Goal: Navigation & Orientation: Find specific page/section

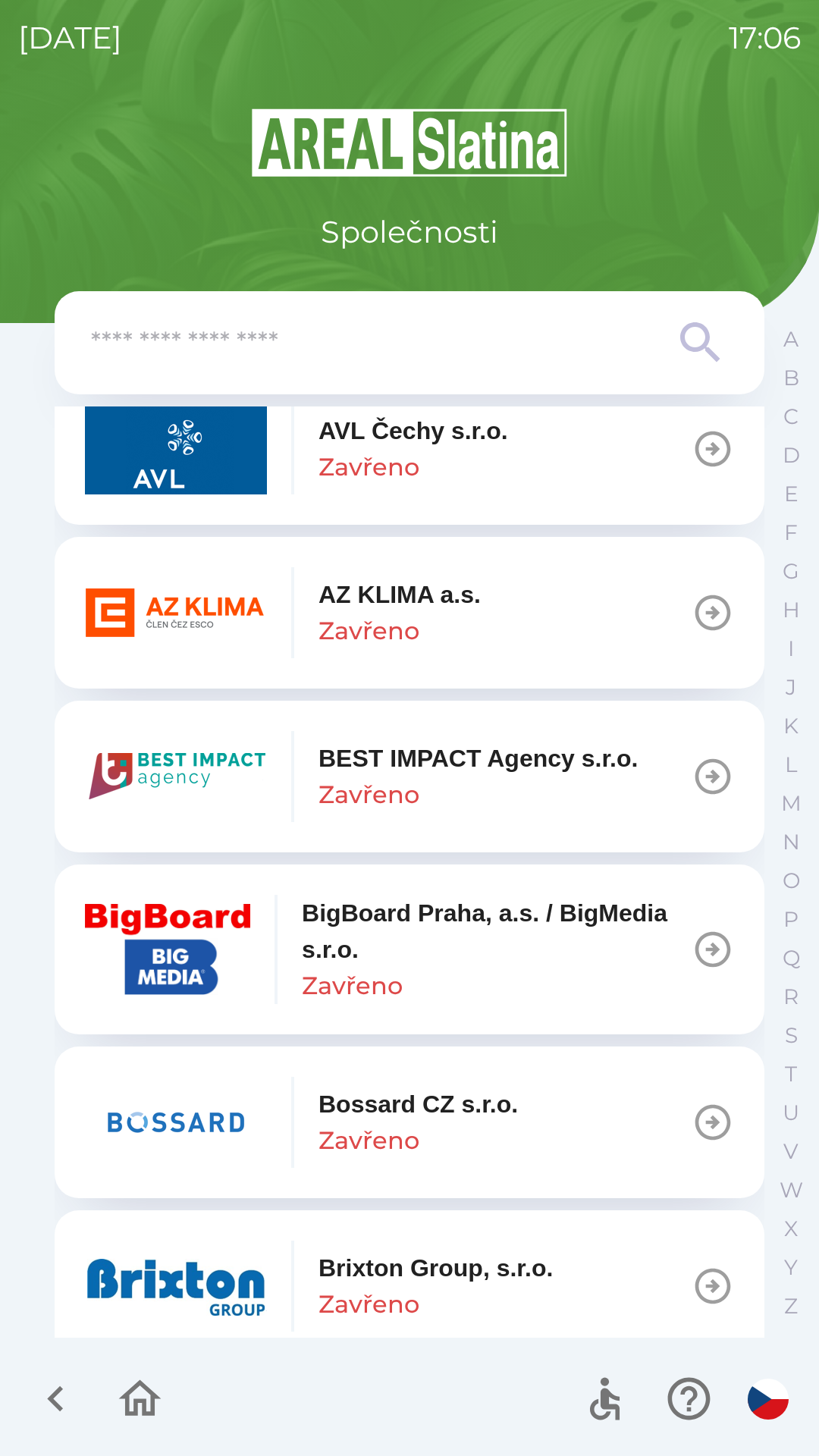
scroll to position [1560, 0]
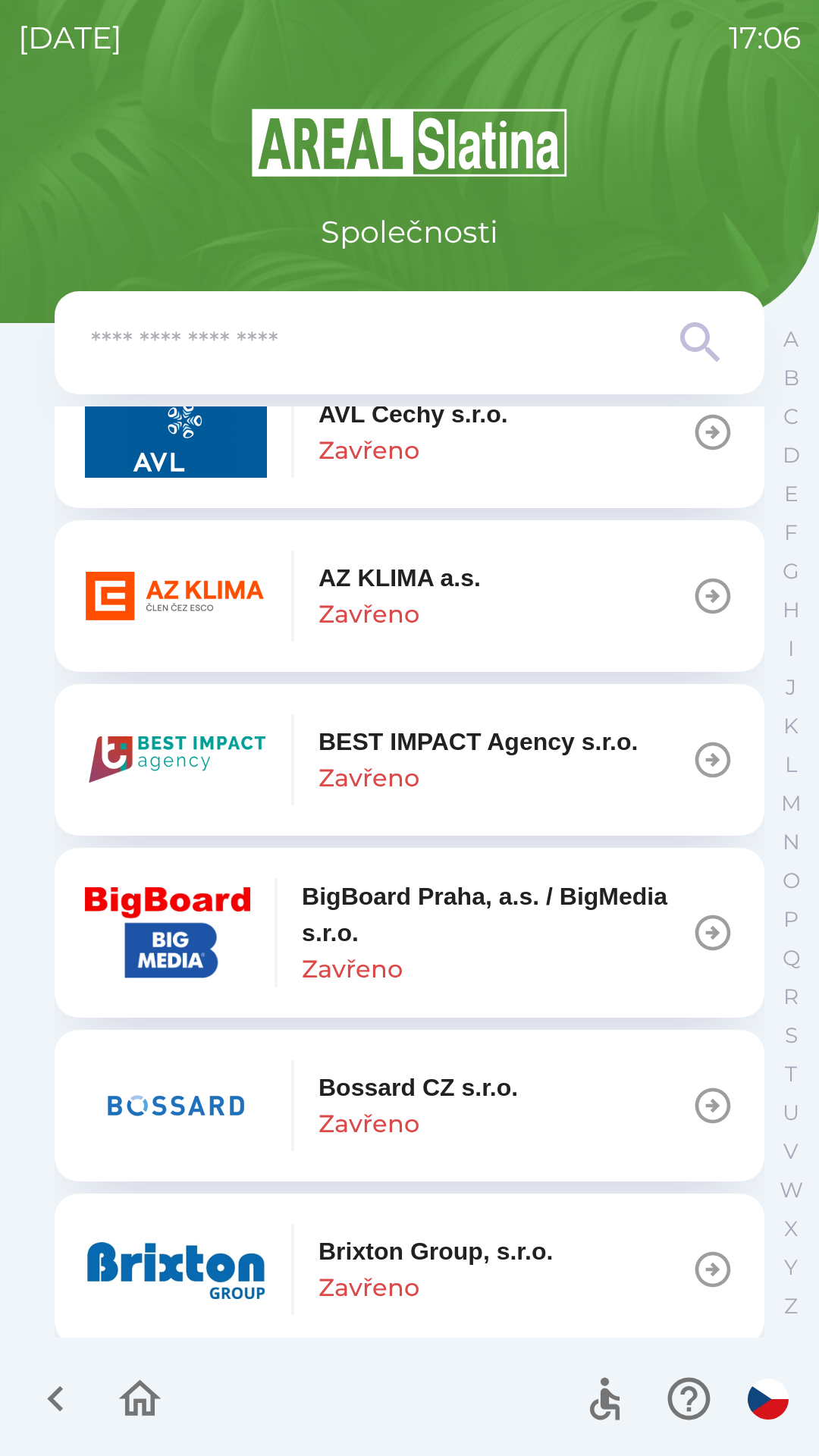
click at [496, 1094] on p "Bossard CZ s.r.o." at bounding box center [418, 1086] width 200 height 36
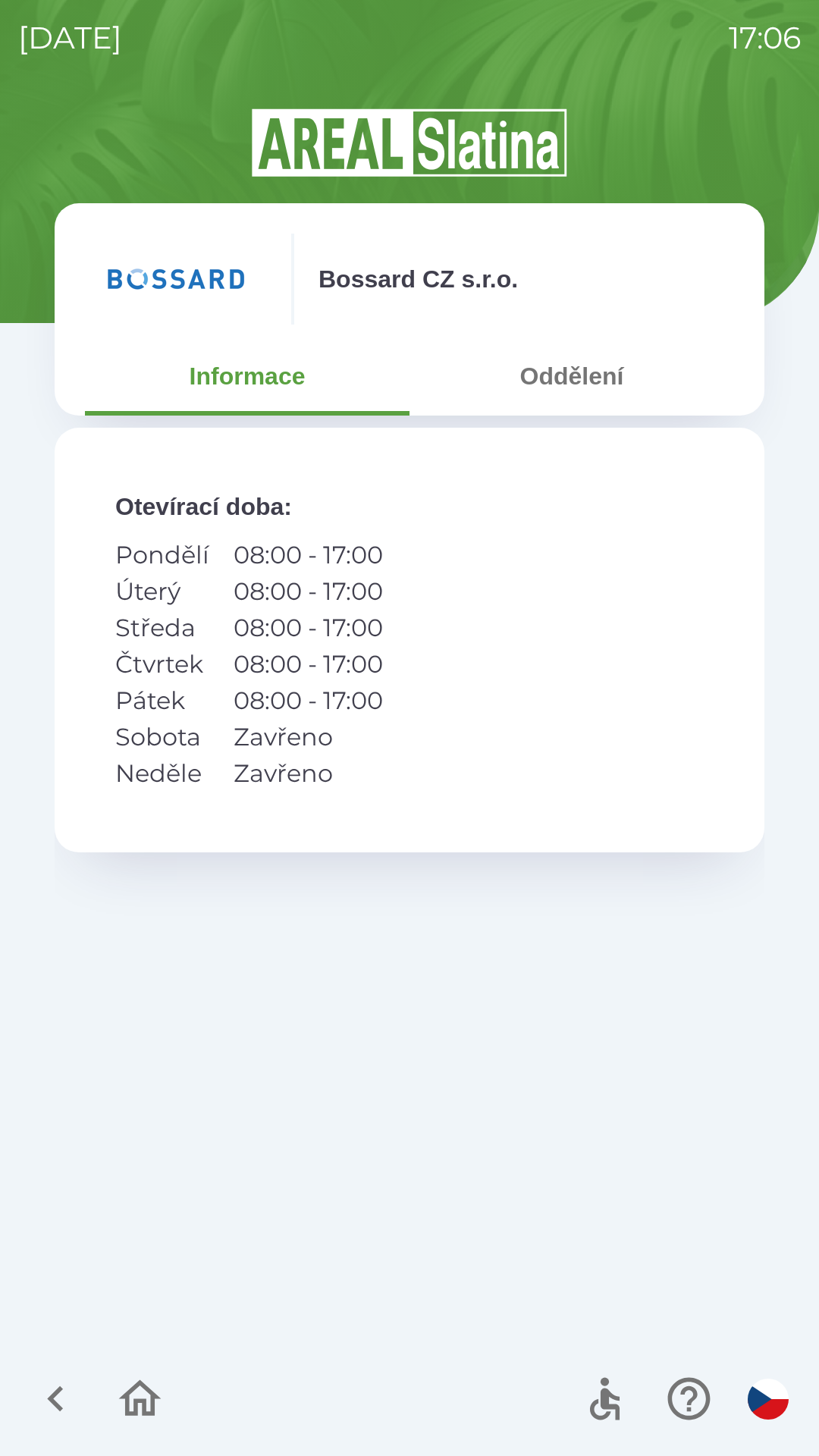
click at [580, 392] on button "Oddělení" at bounding box center [572, 376] width 325 height 55
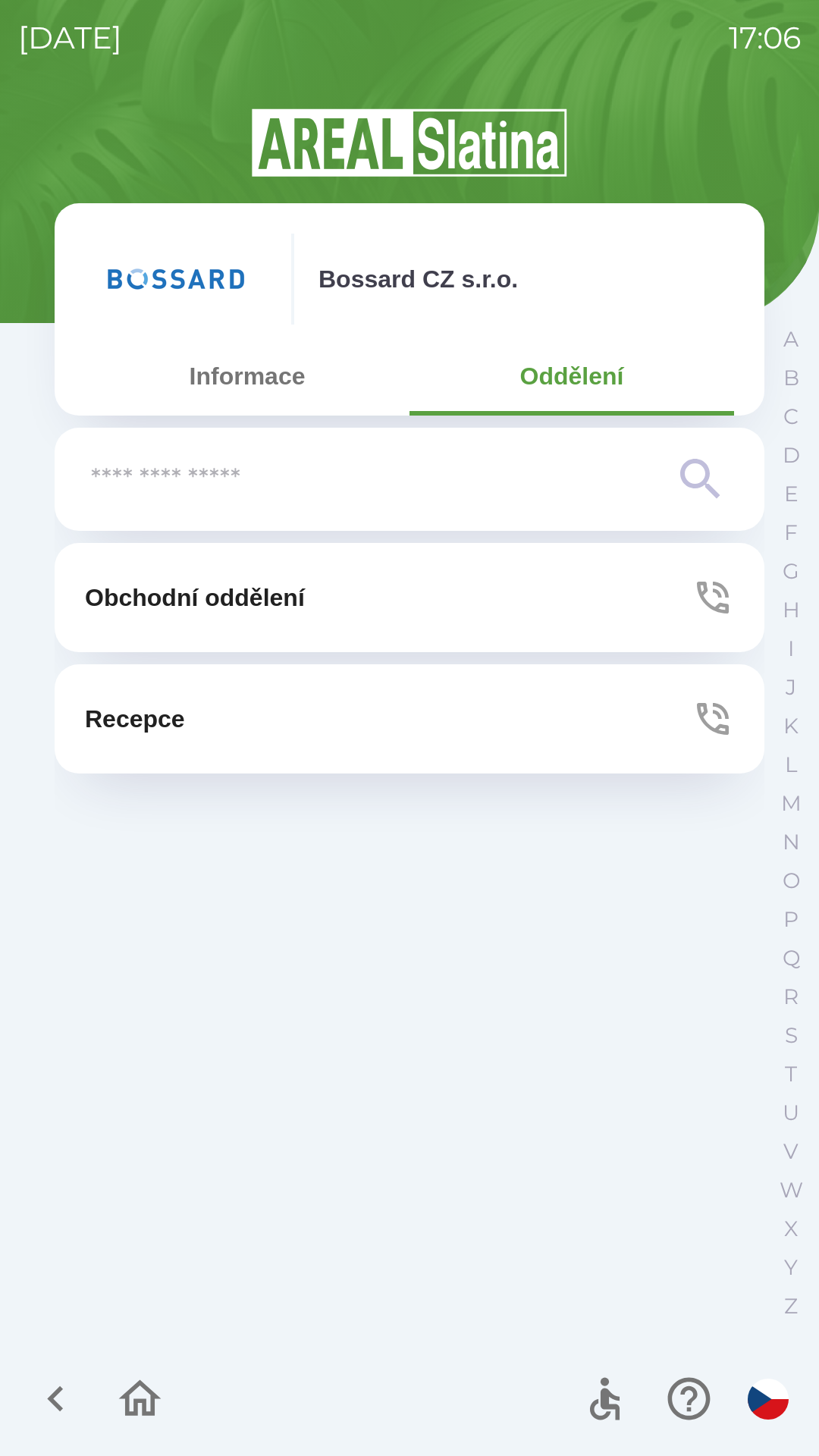
click at [535, 602] on button "Obchodní oddělení" at bounding box center [409, 597] width 710 height 109
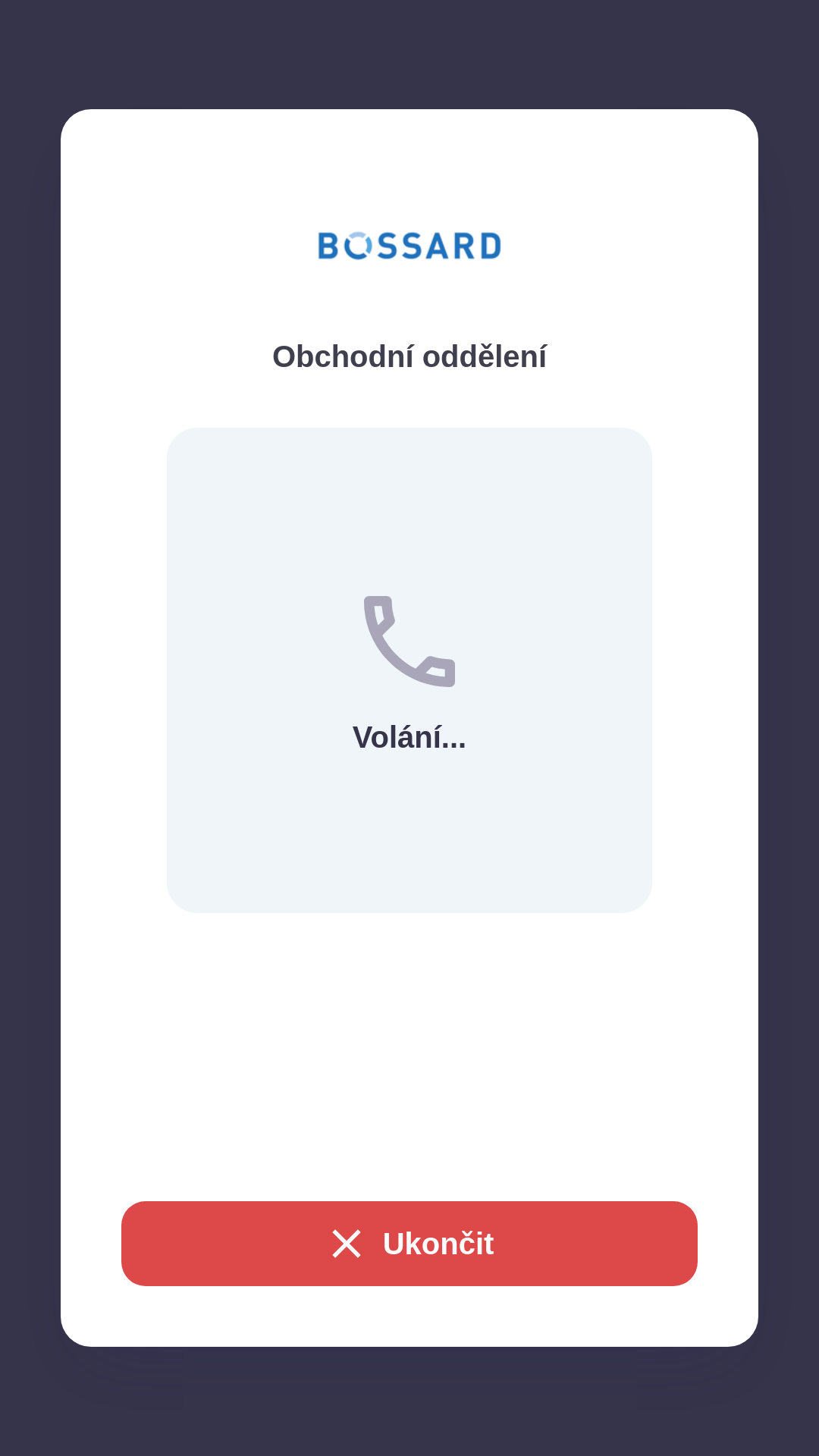
click at [397, 1253] on button "Ukončit" at bounding box center [409, 1244] width 577 height 85
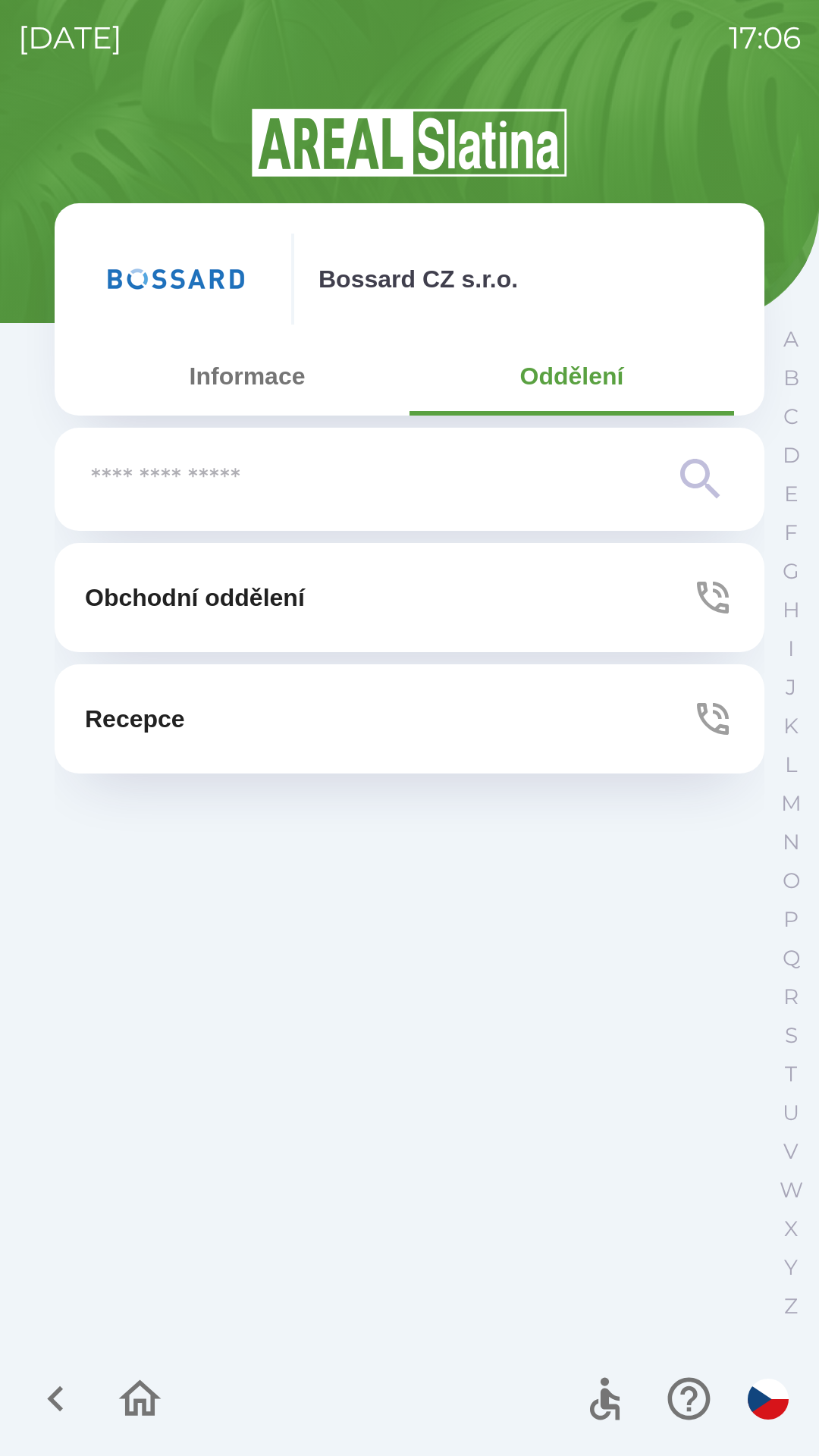
click at [245, 370] on button "Informace" at bounding box center [247, 376] width 325 height 55
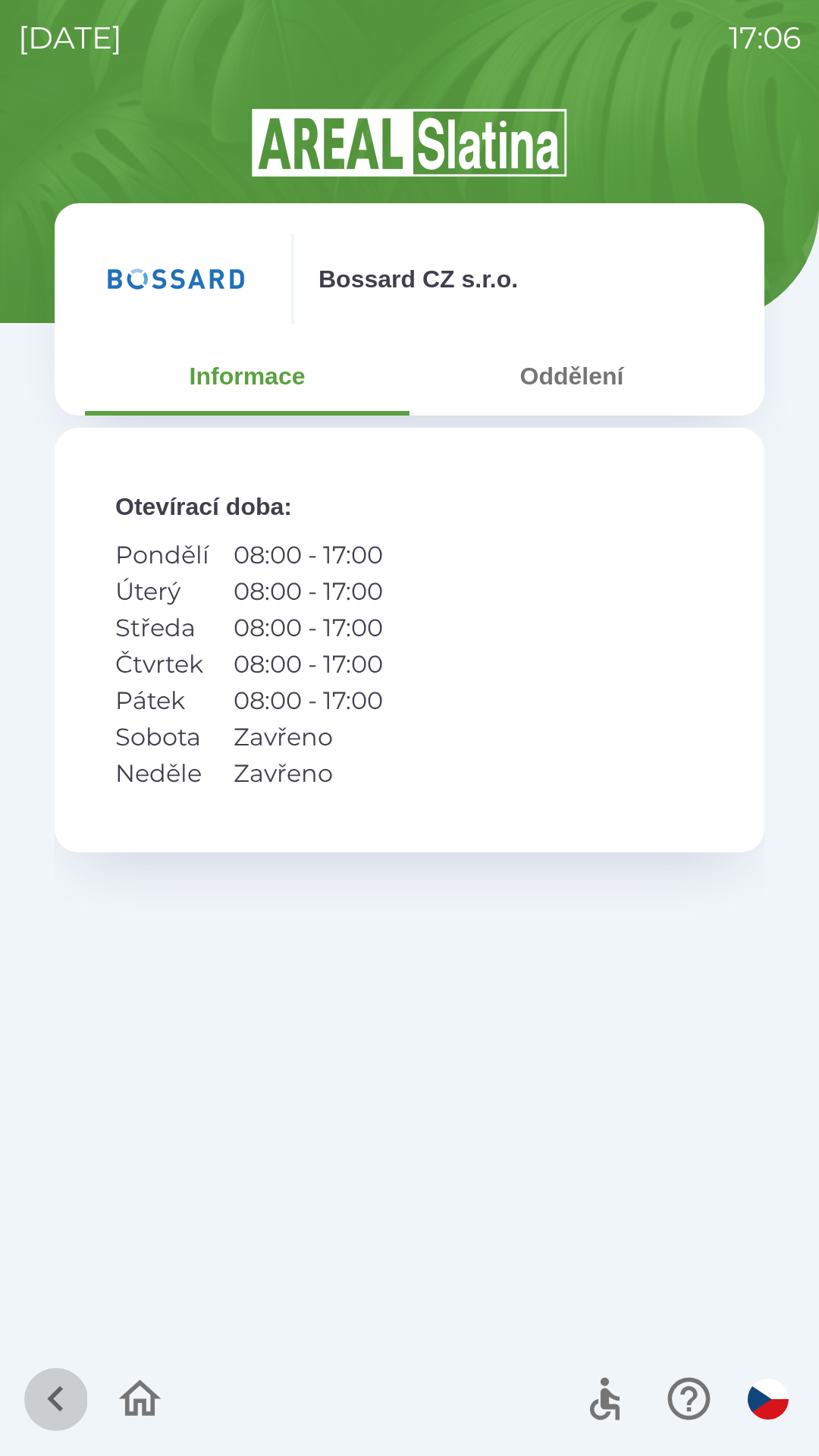
click at [58, 1389] on icon "button" at bounding box center [55, 1399] width 16 height 26
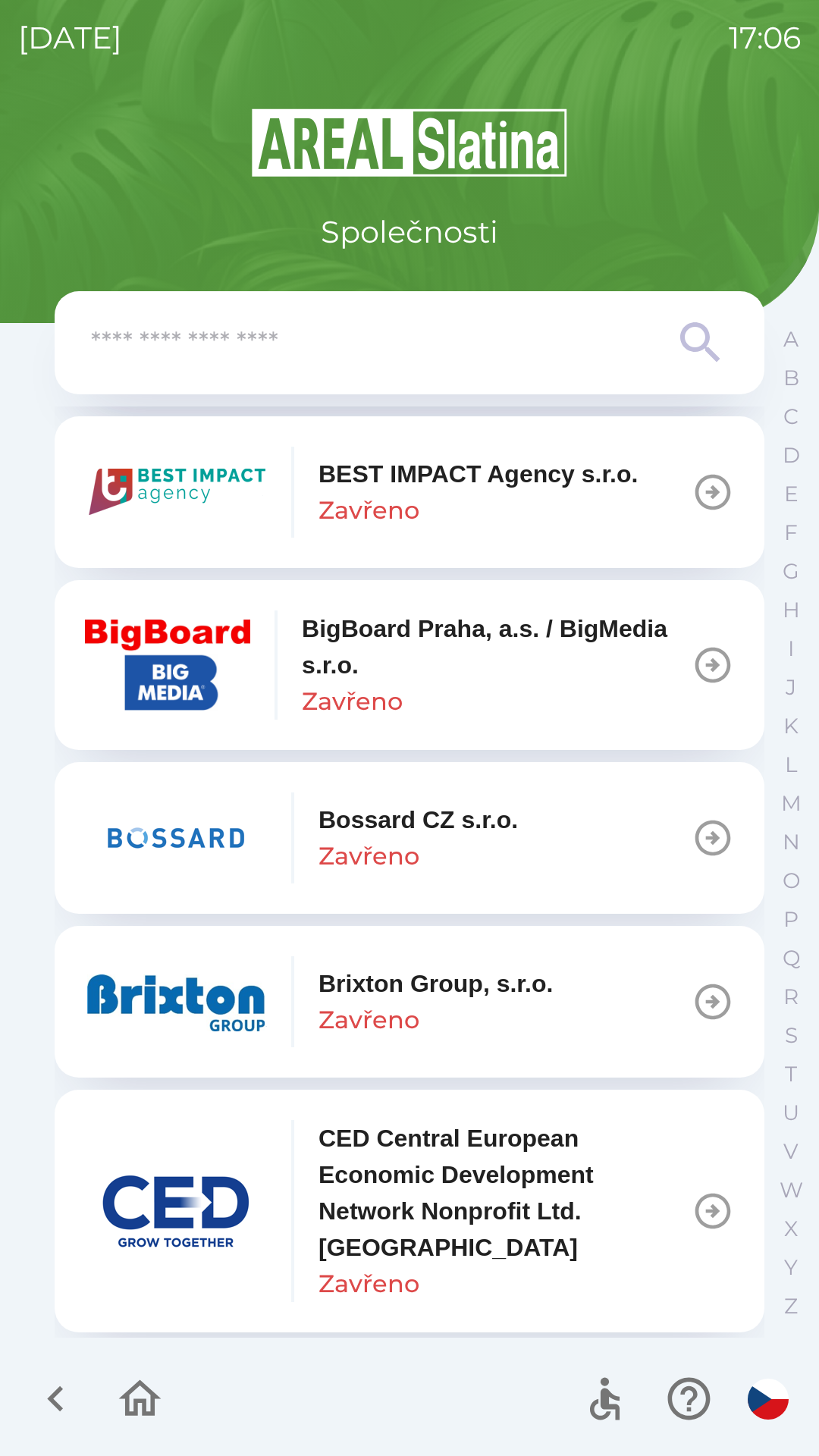
scroll to position [1818, 0]
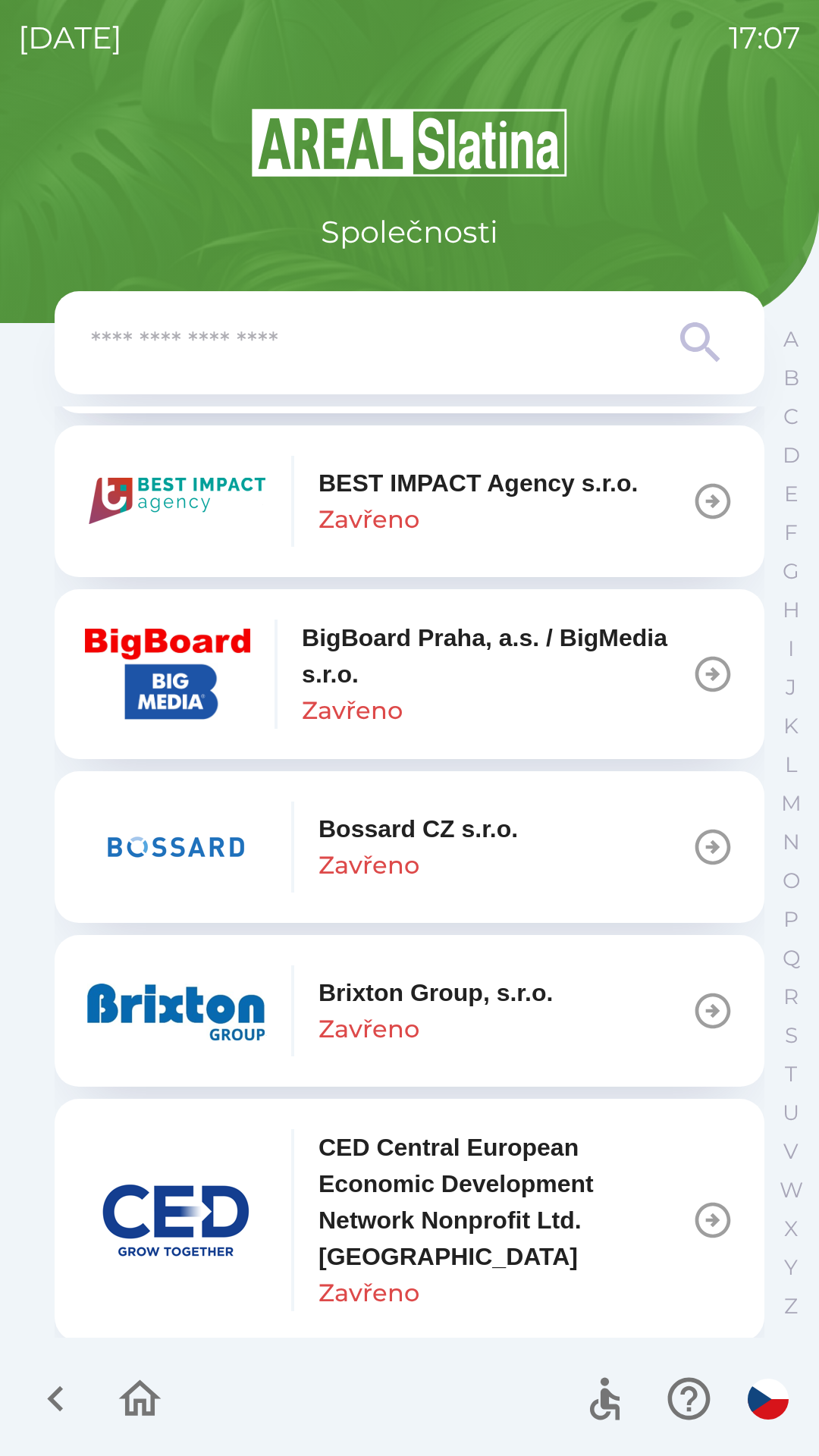
click at [626, 847] on button "Bossard CZ s.r.o. Zavřeno" at bounding box center [409, 847] width 710 height 152
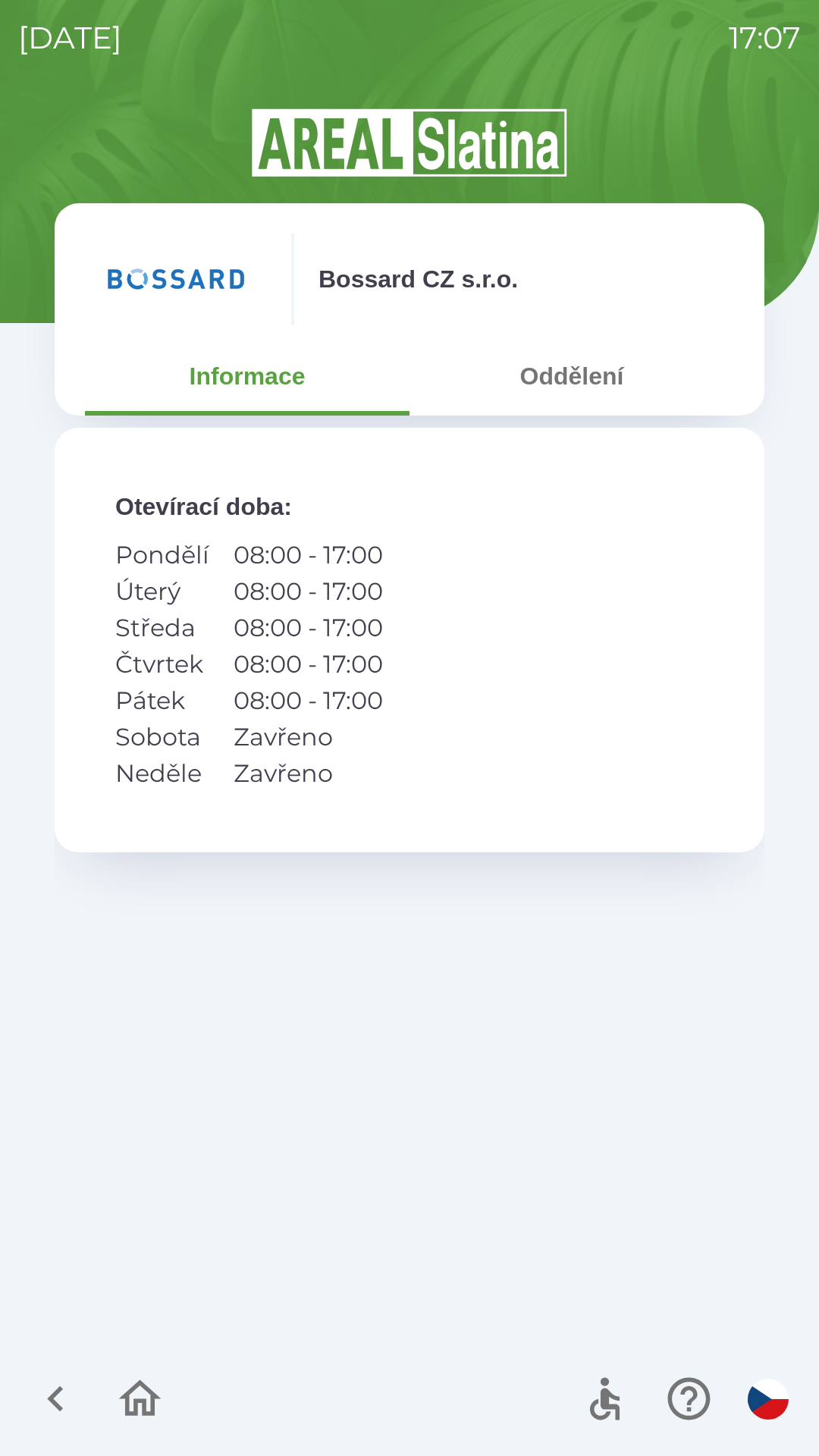
click at [49, 1396] on icon "button" at bounding box center [55, 1397] width 51 height 51
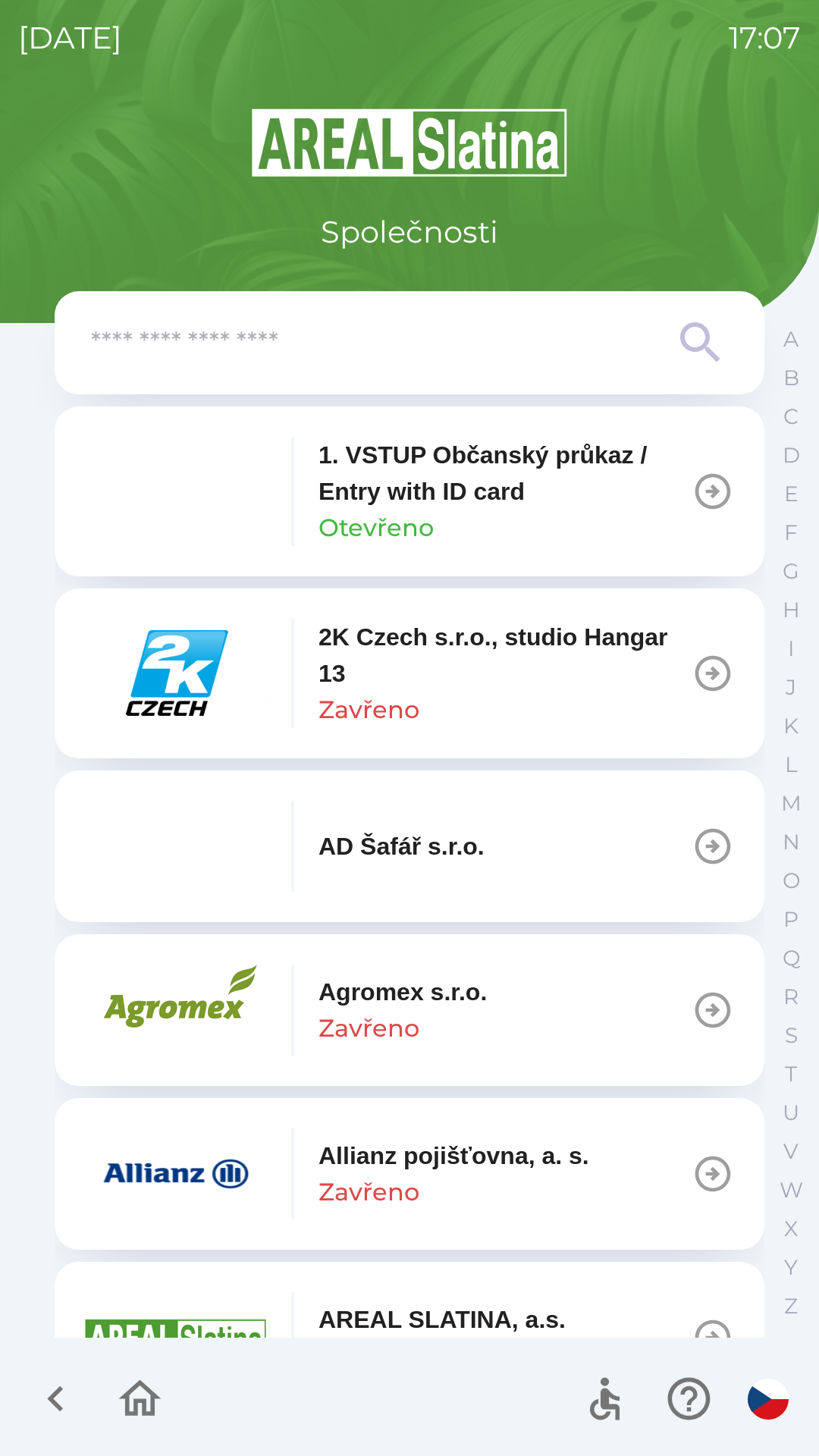
click at [47, 1395] on icon "button" at bounding box center [55, 1397] width 51 height 51
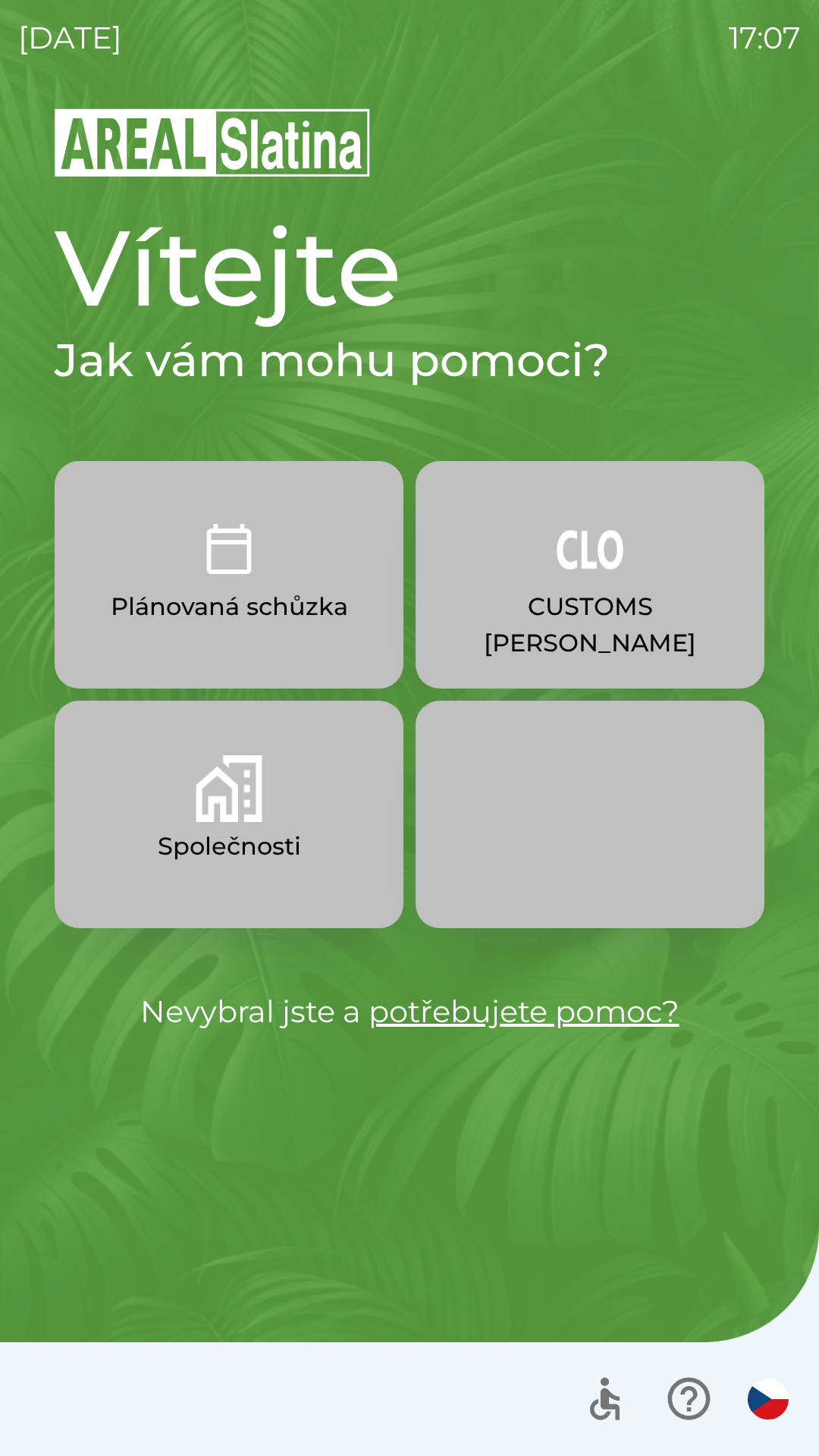
click at [287, 635] on button "Plánovaná schůzka" at bounding box center [229, 575] width 349 height 228
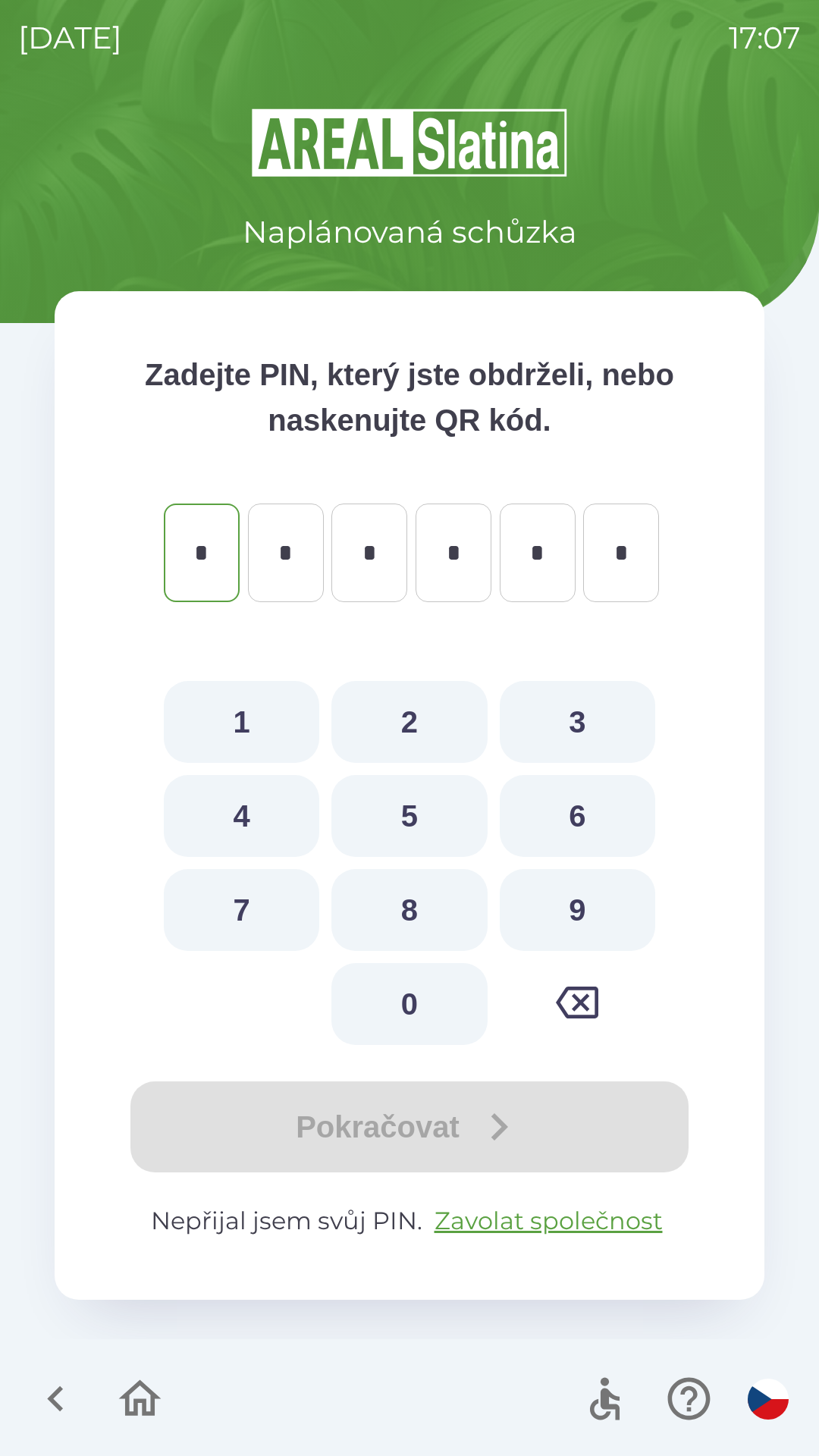
click at [62, 1380] on icon "button" at bounding box center [55, 1397] width 51 height 51
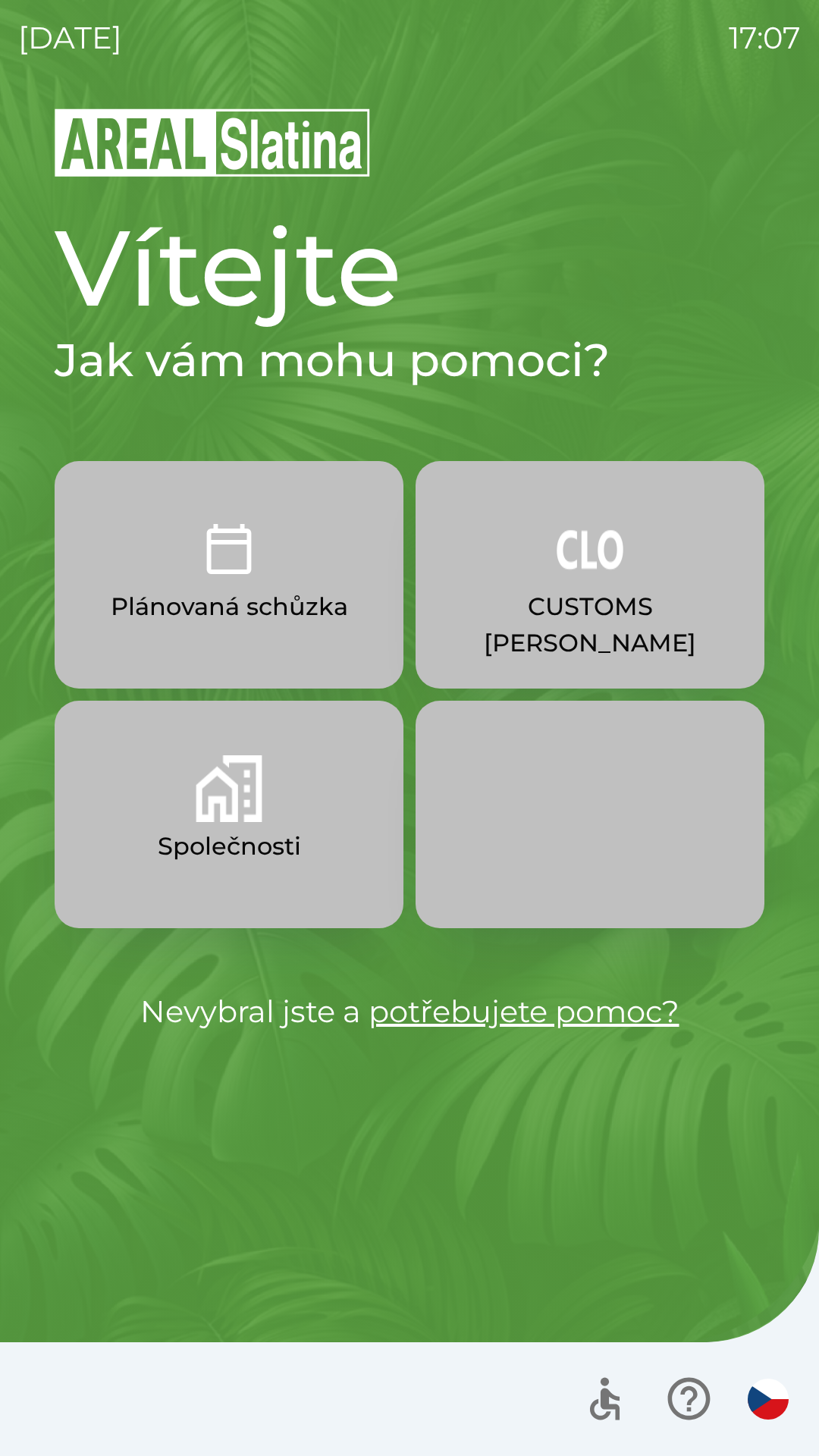
click at [550, 645] on button "CUSTOMS [PERSON_NAME]" at bounding box center [590, 575] width 349 height 228
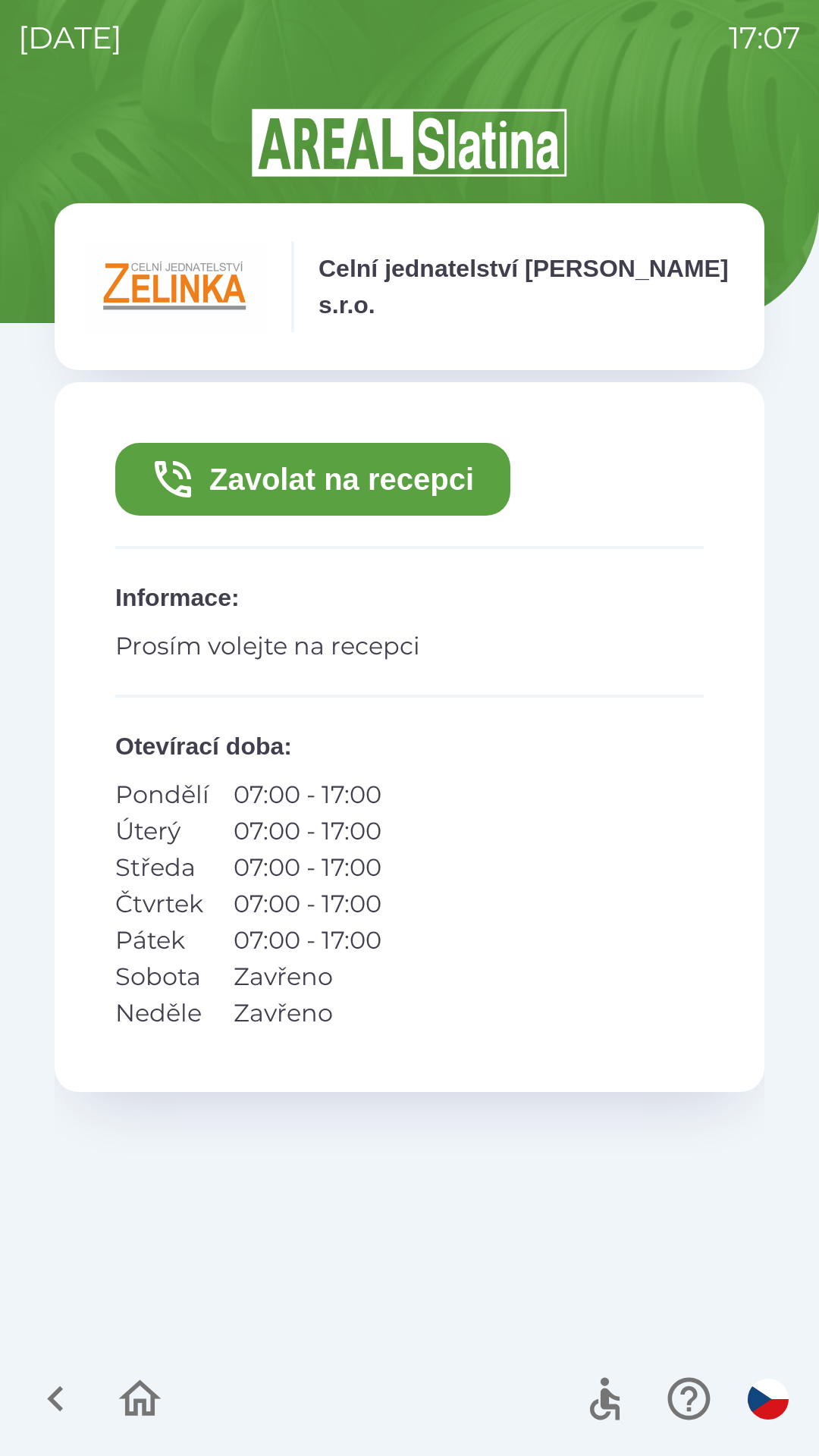
click at [33, 1398] on icon "button" at bounding box center [55, 1397] width 51 height 51
